Goal: Transaction & Acquisition: Subscribe to service/newsletter

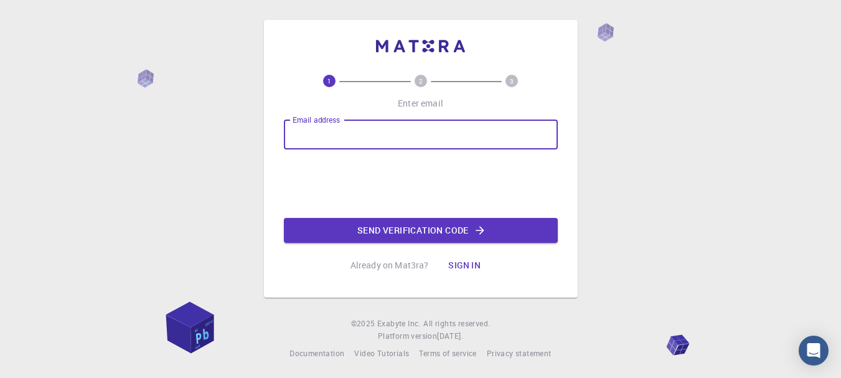
type input "[EMAIL_ADDRESS][DOMAIN_NAME]"
click at [351, 224] on button "Send verification code" at bounding box center [421, 230] width 274 height 25
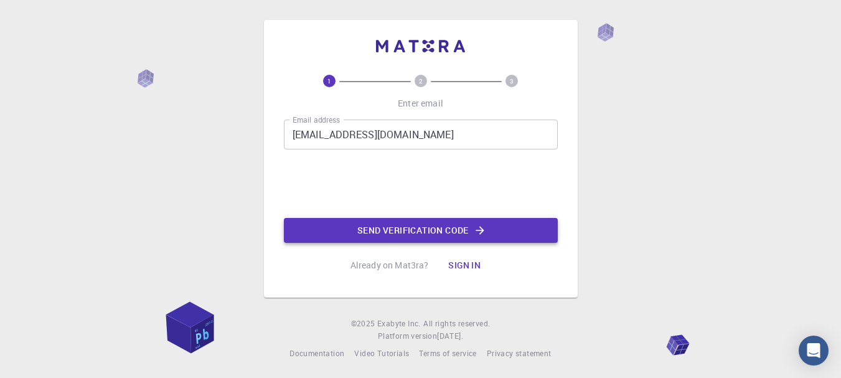
click at [340, 238] on button "Send verification code" at bounding box center [421, 230] width 274 height 25
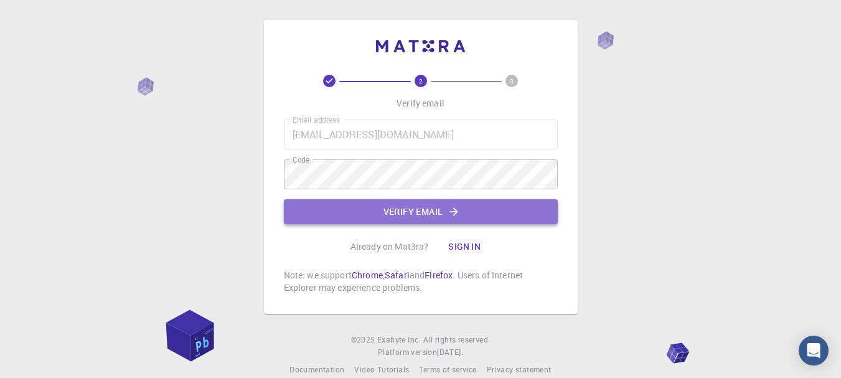
click at [392, 221] on button "Verify email" at bounding box center [421, 211] width 274 height 25
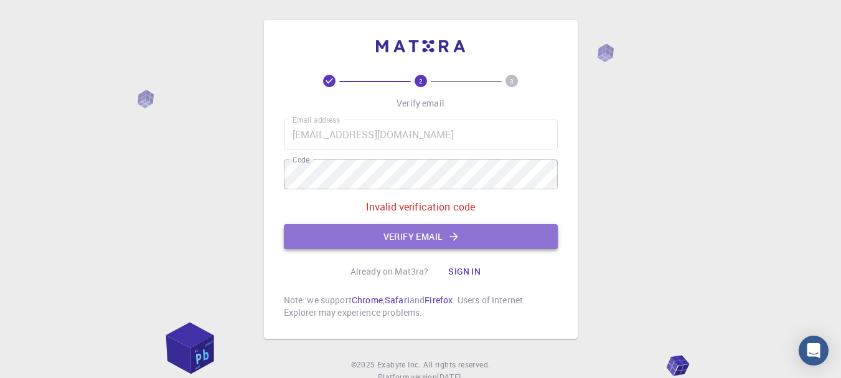
click at [357, 227] on button "Verify email" at bounding box center [421, 236] width 274 height 25
